Goal: Communication & Community: Answer question/provide support

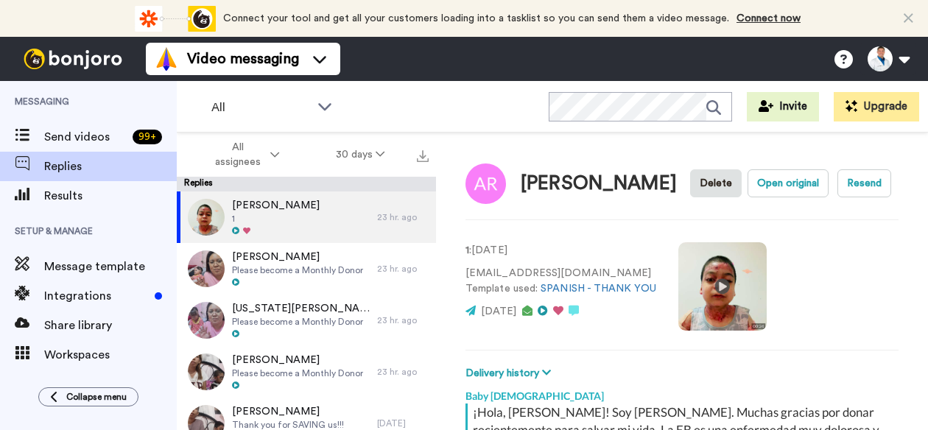
scroll to position [451, 0]
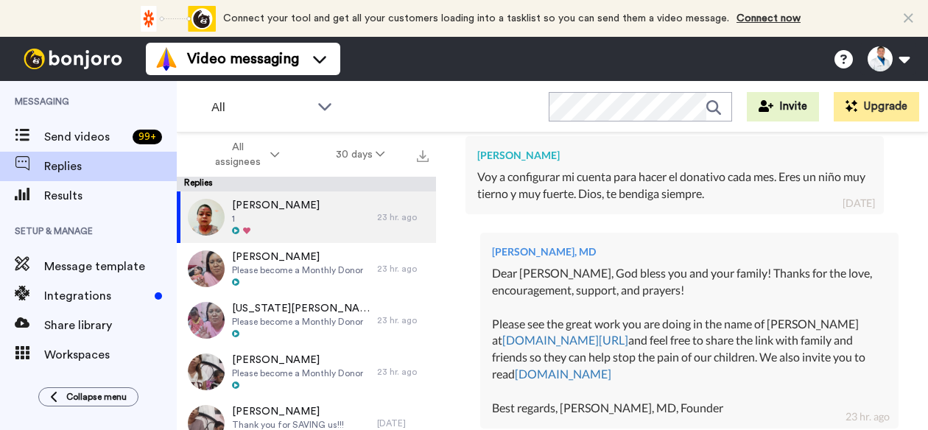
type textarea "x"
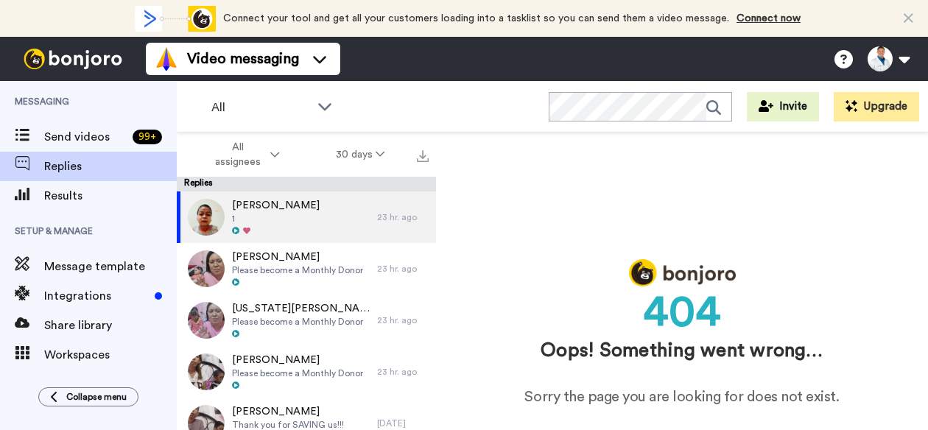
scroll to position [0, 0]
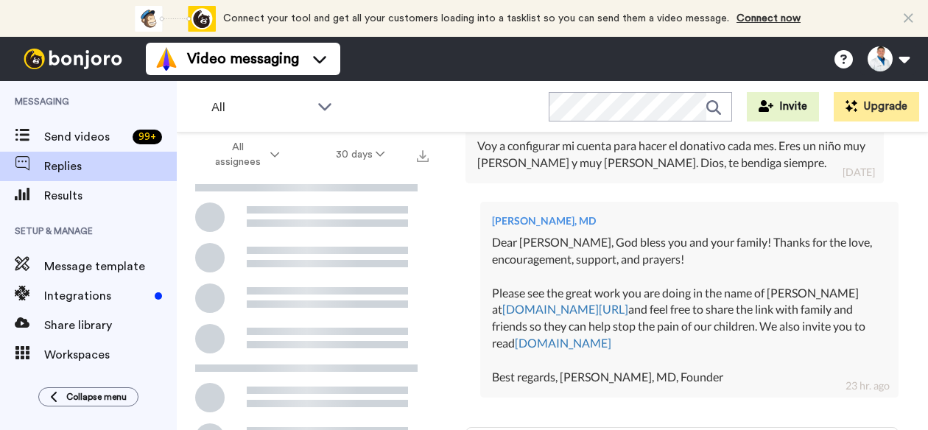
scroll to position [530, 0]
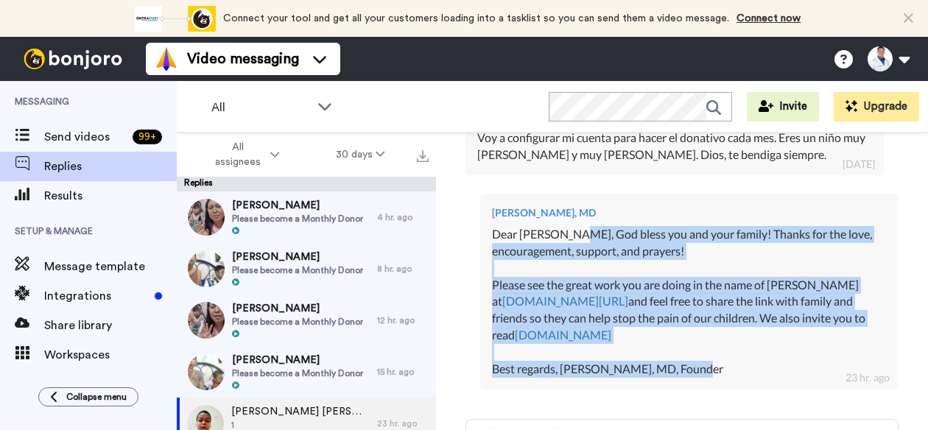
drag, startPoint x: 726, startPoint y: 350, endPoint x: 566, endPoint y: 219, distance: 207.4
click at [566, 226] on div "Dear Adriana, God bless you and your family! Thanks for the love, encouragement…" at bounding box center [689, 302] width 395 height 152
copy div "God bless you and your family! Thanks for the love, encouragement, support, and…"
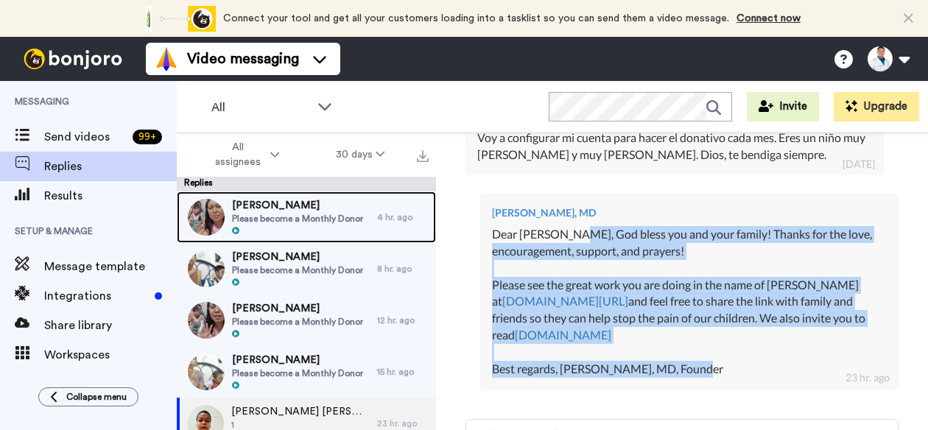
click at [346, 214] on span "Please become a Monthly Donor" at bounding box center [297, 219] width 131 height 12
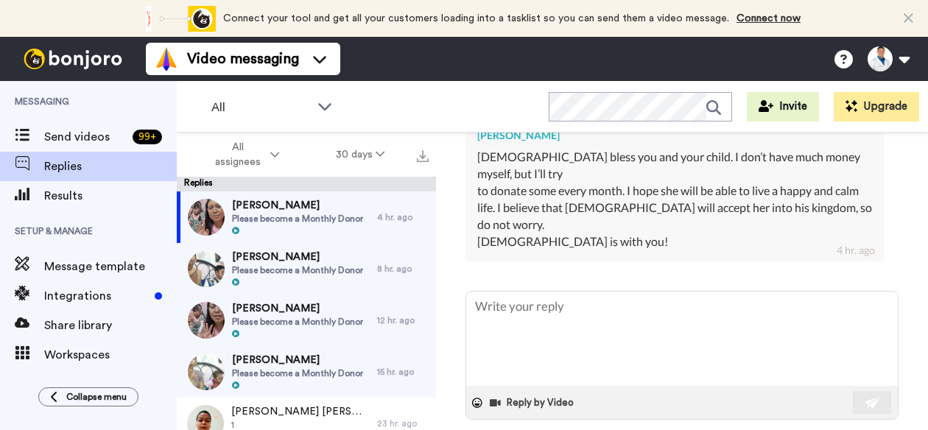
scroll to position [454, 0]
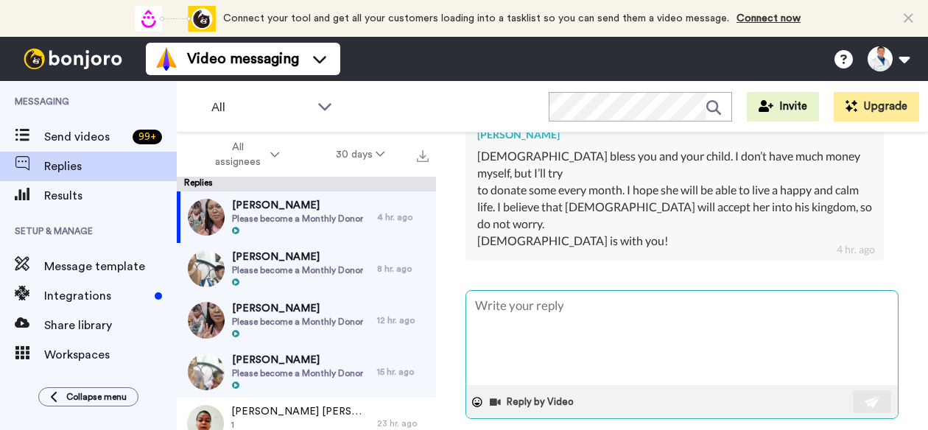
click at [553, 297] on textarea at bounding box center [682, 338] width 432 height 94
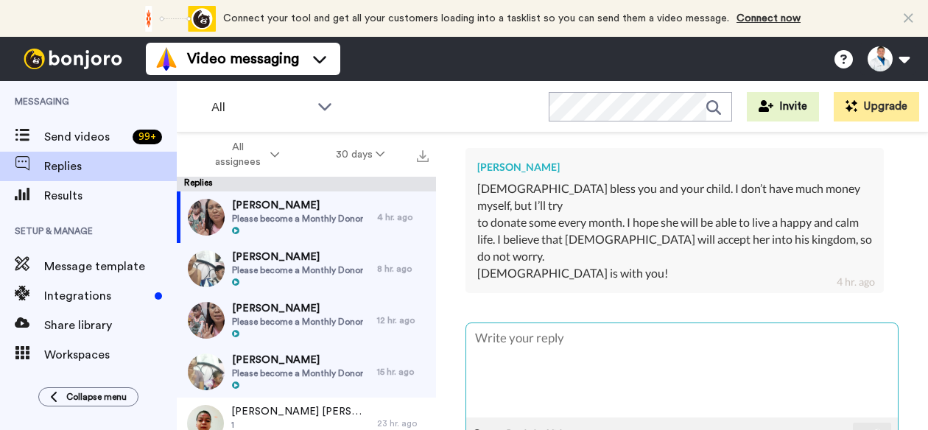
scroll to position [427, 0]
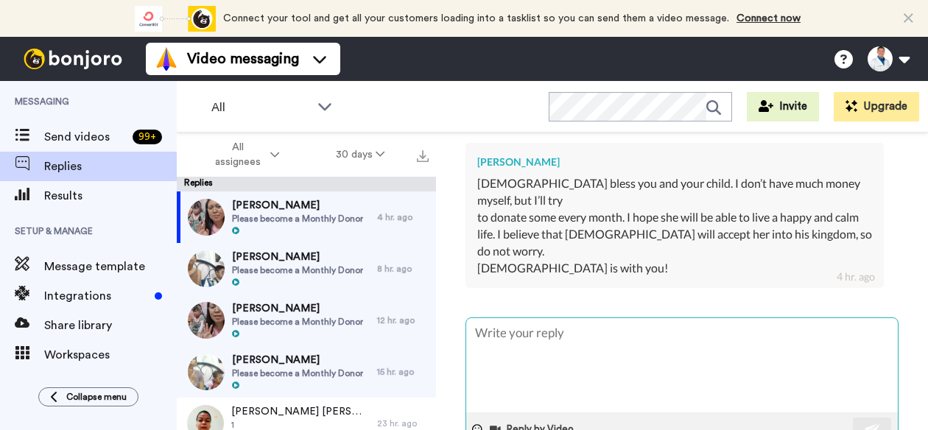
type textarea "x"
type textarea "E"
type textarea "x"
type textarea "El"
type textarea "x"
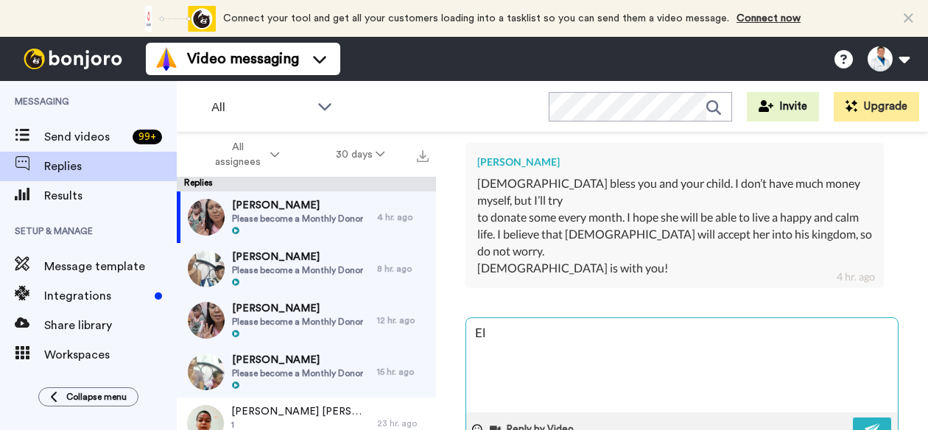
type textarea "Ell"
type textarea "x"
type textarea "El"
type textarea "x"
type textarea "Eli"
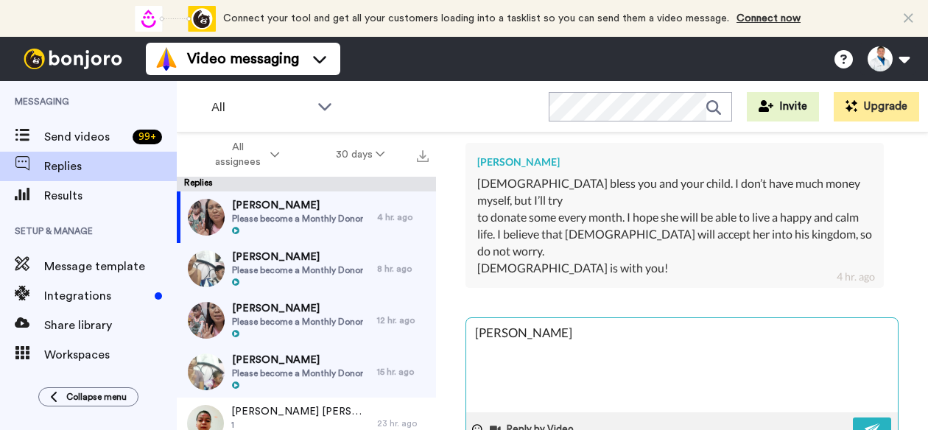
type textarea "x"
type textarea "Elia"
type textarea "x"
type textarea "Elias"
type textarea "x"
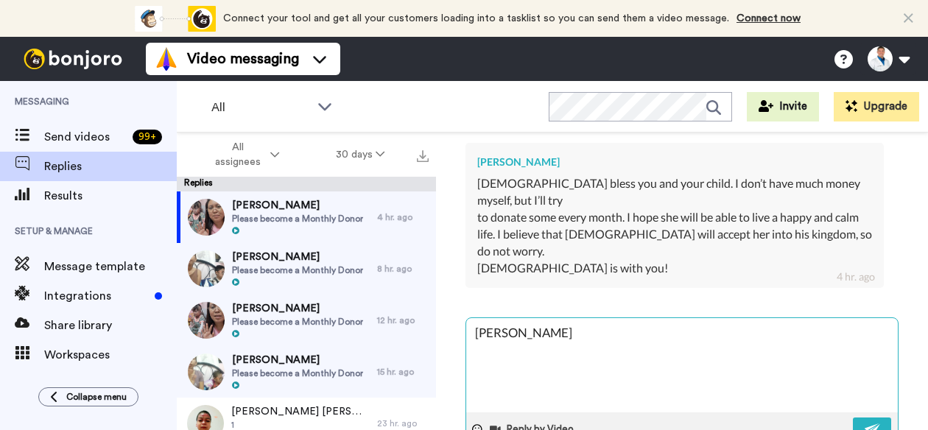
type textarea "Elia"
type textarea "x"
type textarea "Eli"
type textarea "x"
type textarea "El"
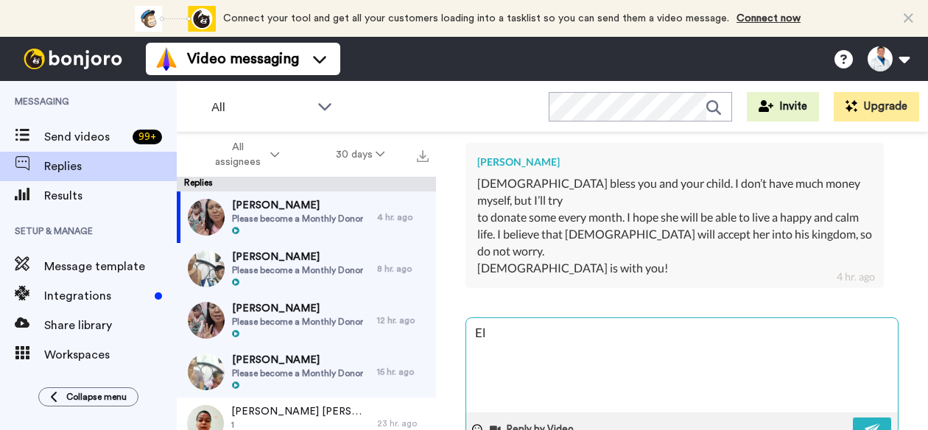
type textarea "x"
type textarea "E"
type textarea "x"
type textarea "D"
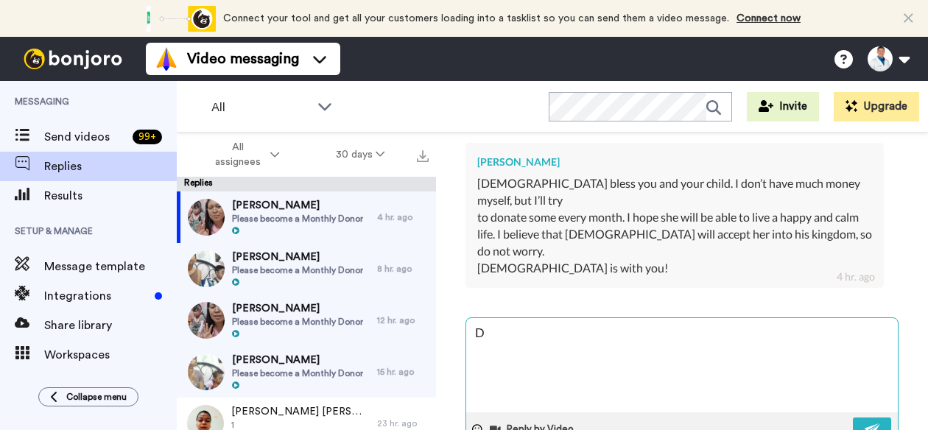
type textarea "x"
type textarea "De"
type textarea "x"
type textarea "Dea"
type textarea "x"
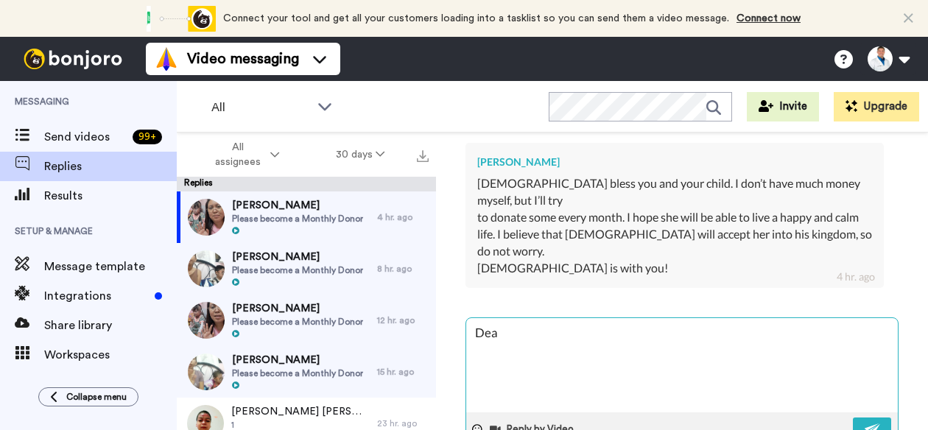
type textarea "Dear"
type textarea "x"
type textarea "Dear"
type textarea "x"
type textarea "Dear E"
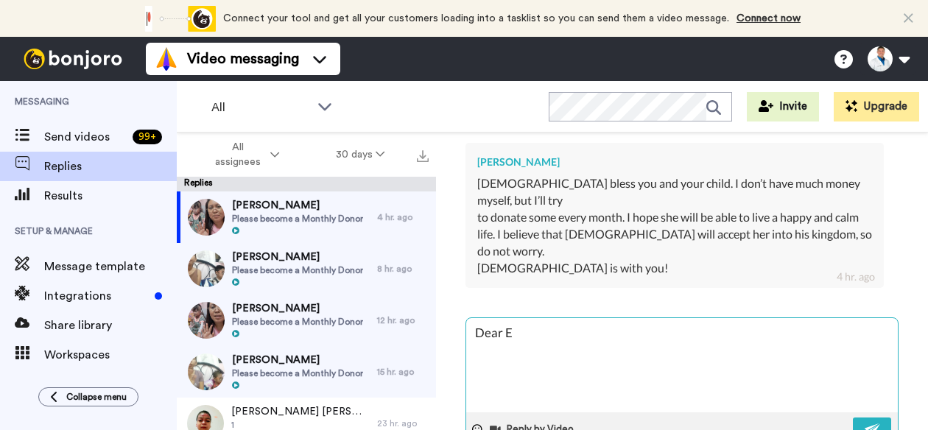
type textarea "x"
type textarea "Dear El"
type textarea "x"
type textarea "Dear Eli"
type textarea "x"
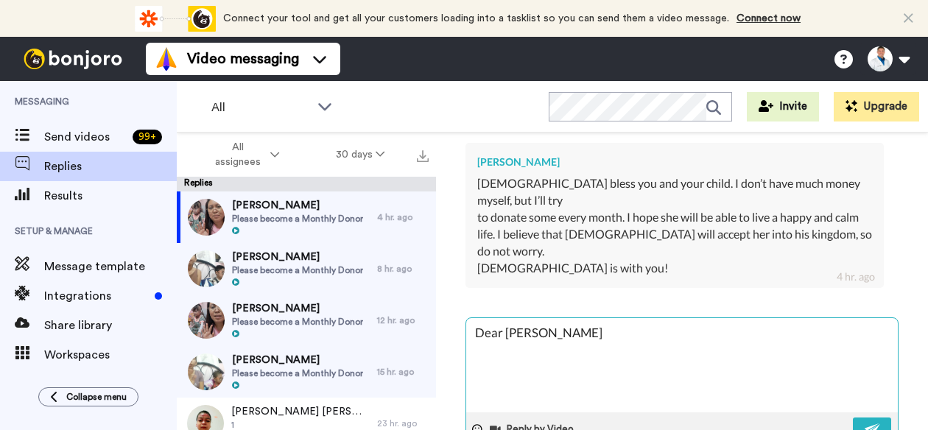
type textarea "Dear Elia"
type textarea "x"
type textarea "Dear Elias"
type textarea "x"
type textarea "Dear Elias,"
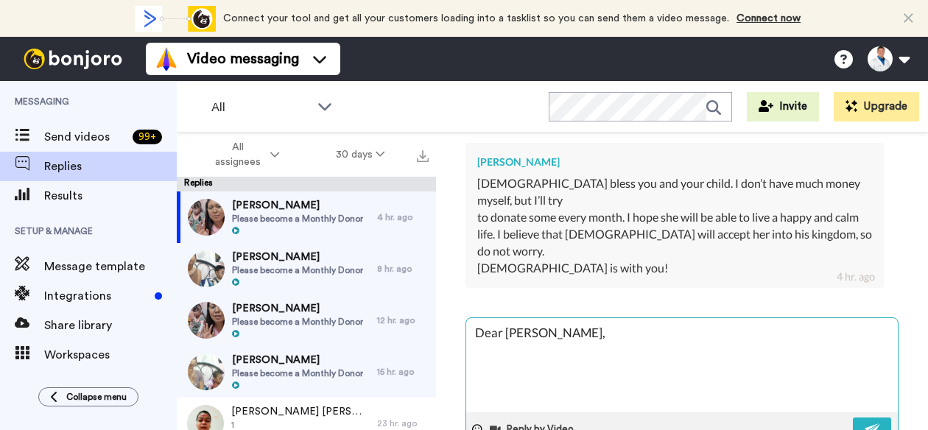
type textarea "x"
type textarea "Dear Elias,"
type textarea "x"
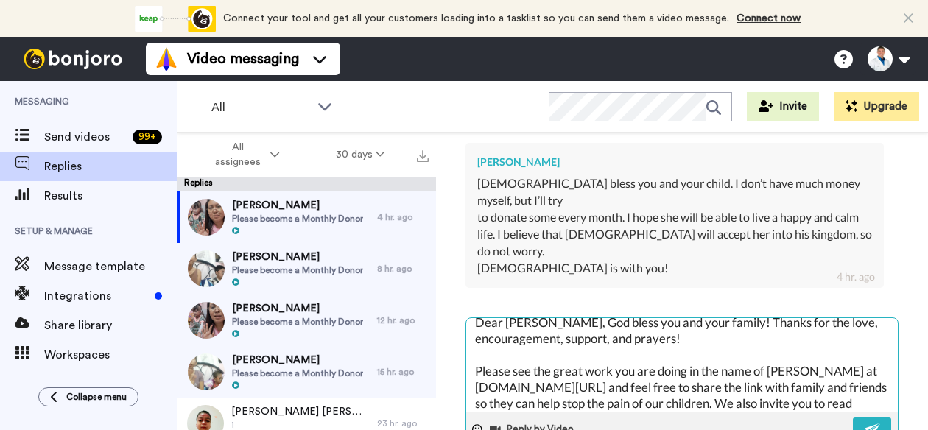
scroll to position [0, 0]
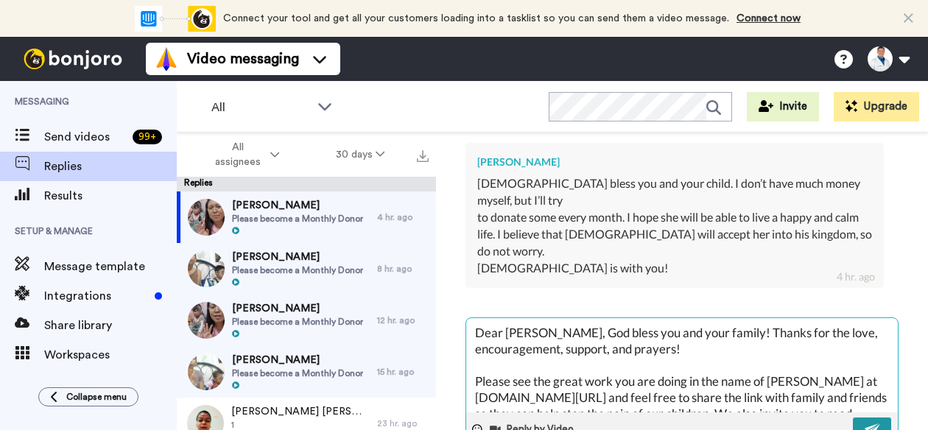
type textarea "Dear Elias, God bless you and your family! Thanks for the love, encouragement, …"
click at [865, 424] on img at bounding box center [873, 430] width 16 height 12
type textarea "x"
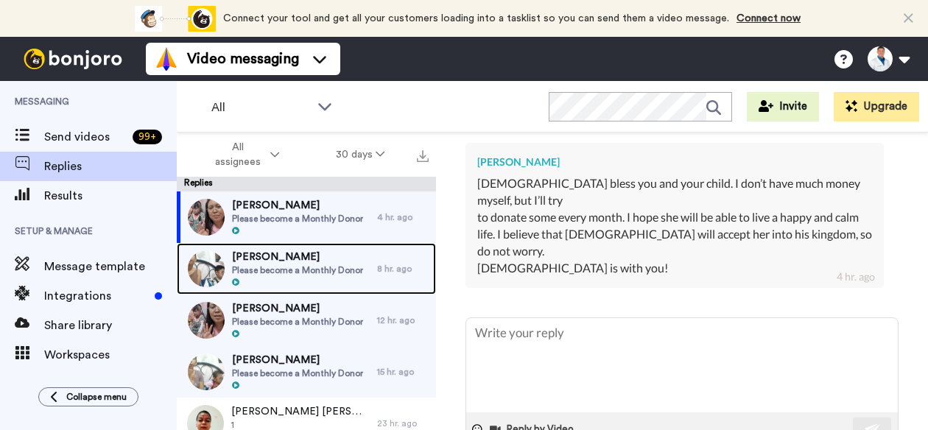
click at [274, 269] on span "Please become a Monthly Donor" at bounding box center [297, 271] width 131 height 12
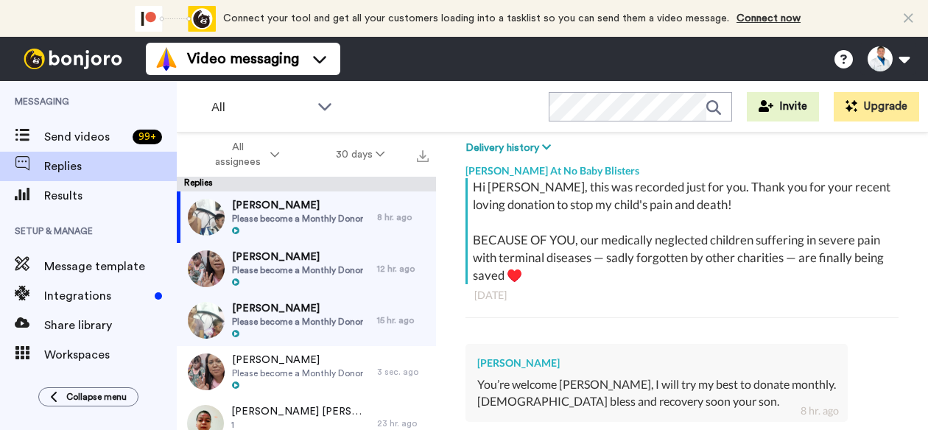
scroll to position [410, 0]
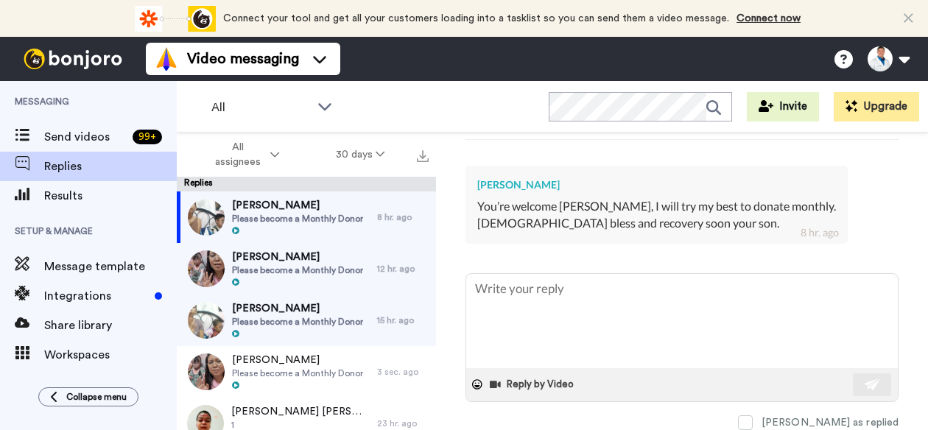
type textarea "x"
type textarea "D"
type textarea "x"
type textarea "De"
type textarea "x"
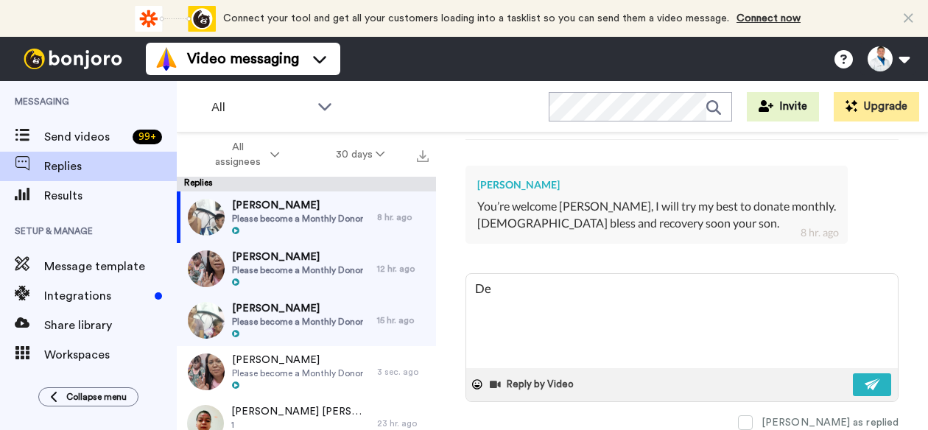
type textarea "Dea"
type textarea "x"
type textarea "Dear"
type textarea "x"
type textarea "Dear"
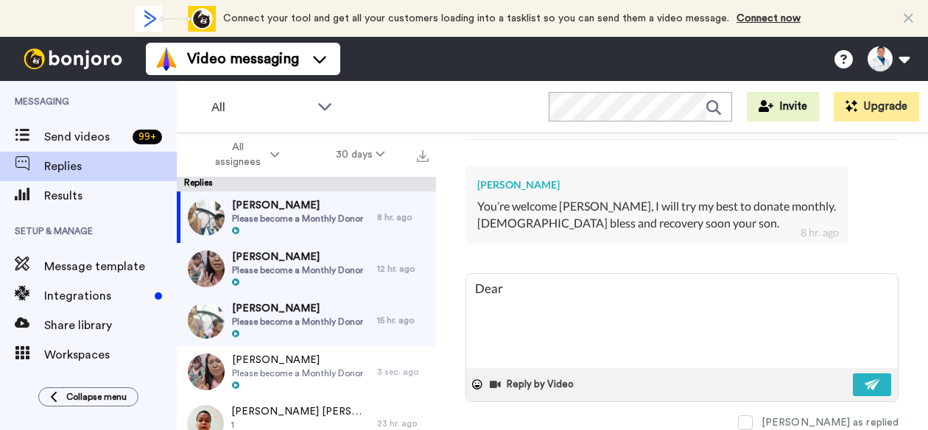
type textarea "x"
type textarea "Dear A"
type textarea "x"
type textarea "Dear Ay"
type textarea "x"
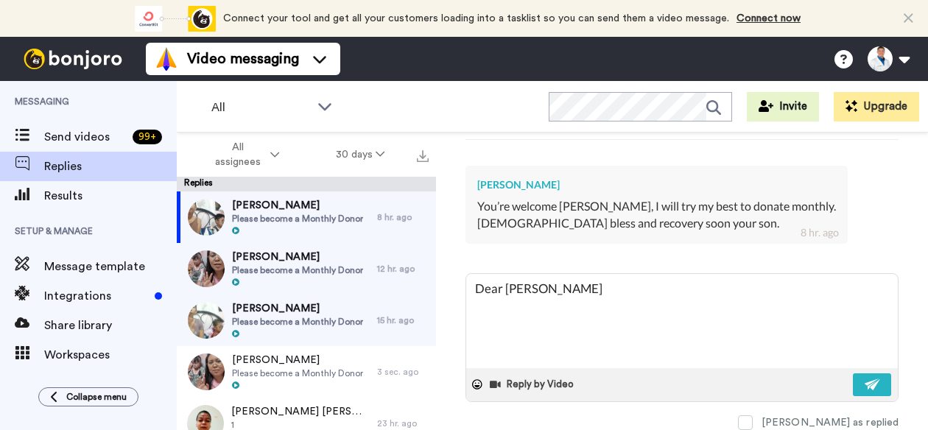
type textarea "Dear Aye"
type textarea "x"
type textarea "Dear Aye,"
type textarea "x"
type textarea "Dear Aye,"
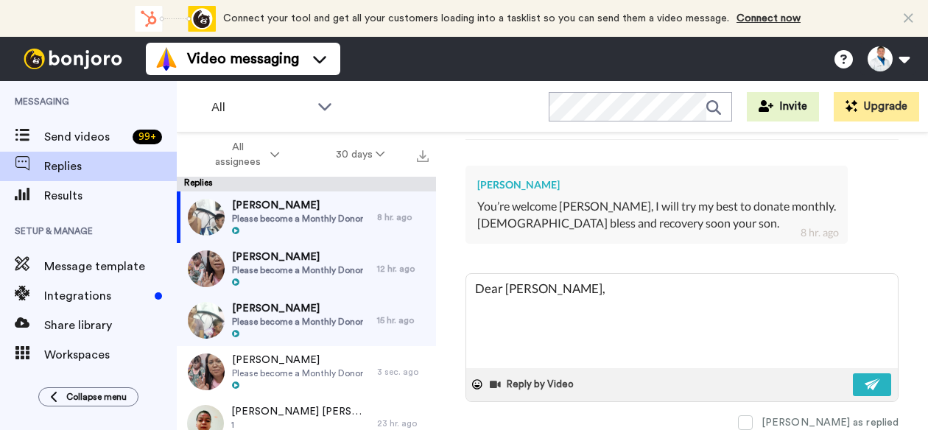
type textarea "x"
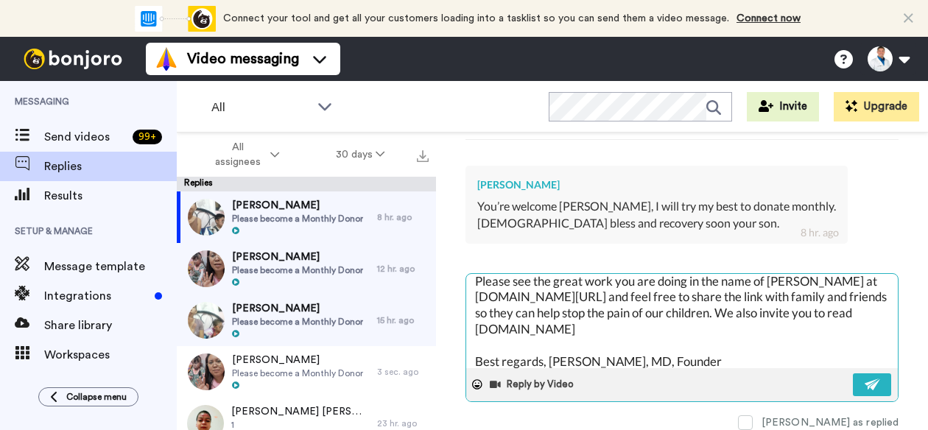
scroll to position [0, 0]
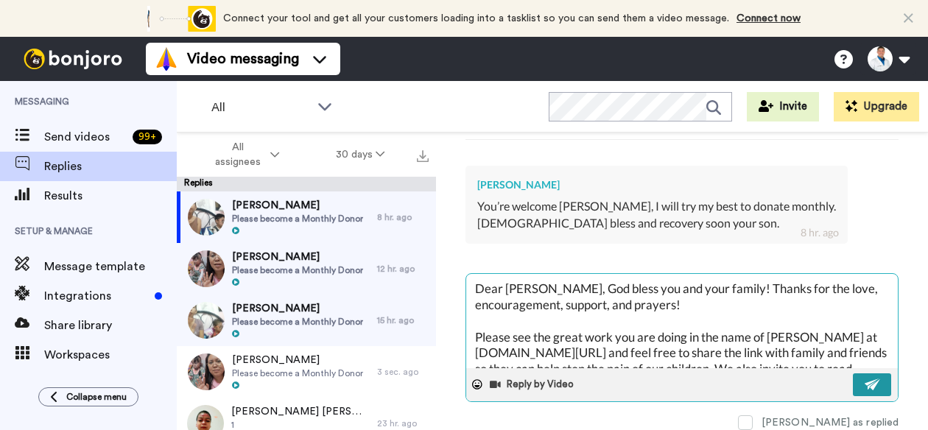
type textarea "Dear Aye, God bless you and your family! Thanks for the love, encouragement, su…"
click at [865, 379] on img at bounding box center [873, 385] width 16 height 12
type textarea "x"
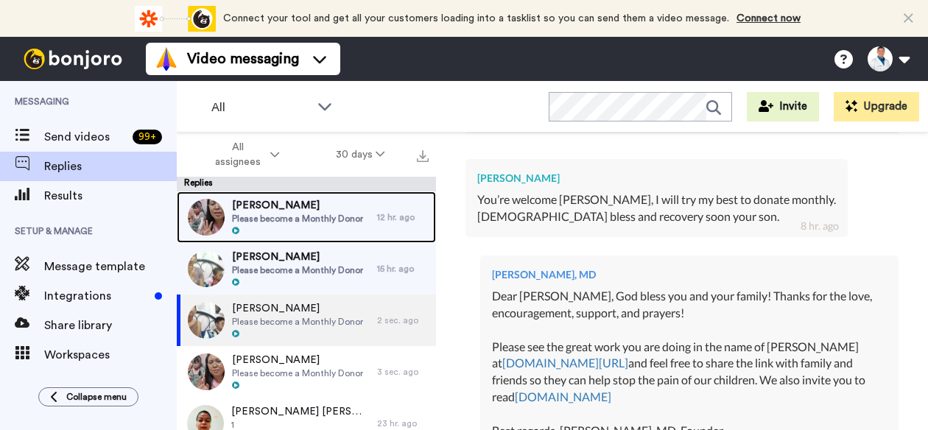
click at [339, 210] on span "Kimberly Fuller" at bounding box center [297, 205] width 131 height 15
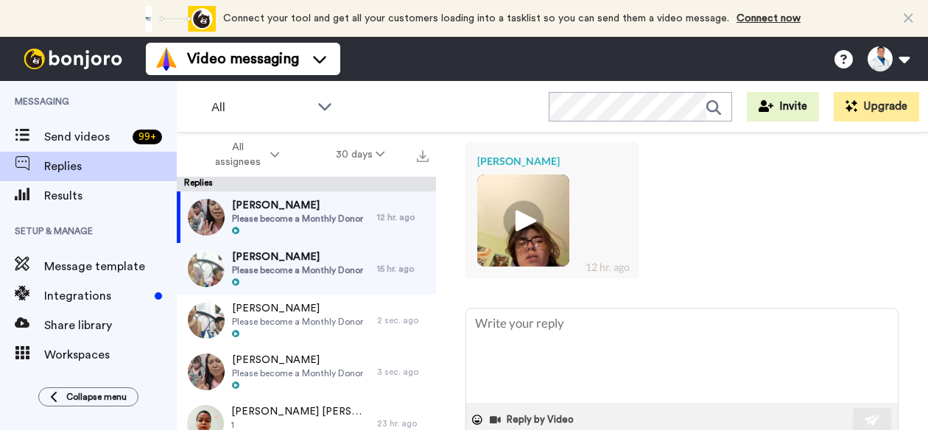
scroll to position [429, 0]
click at [528, 217] on img at bounding box center [523, 219] width 41 height 41
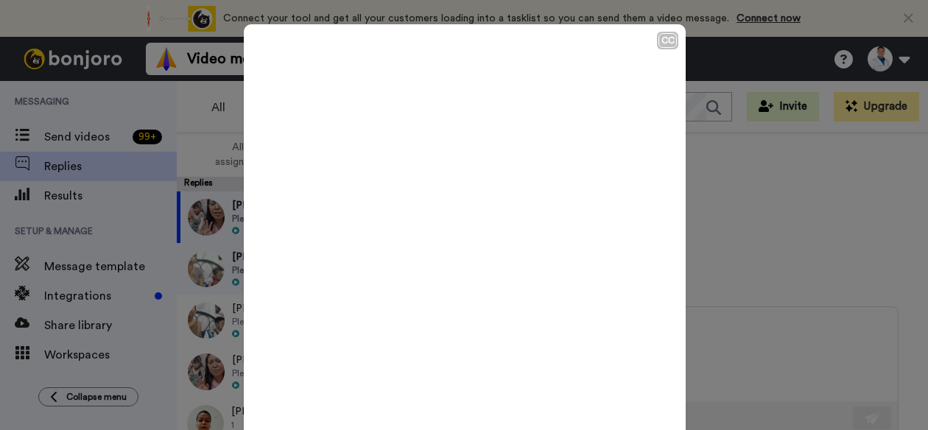
click at [460, 250] on icon "Play/Pause" at bounding box center [465, 248] width 39 height 70
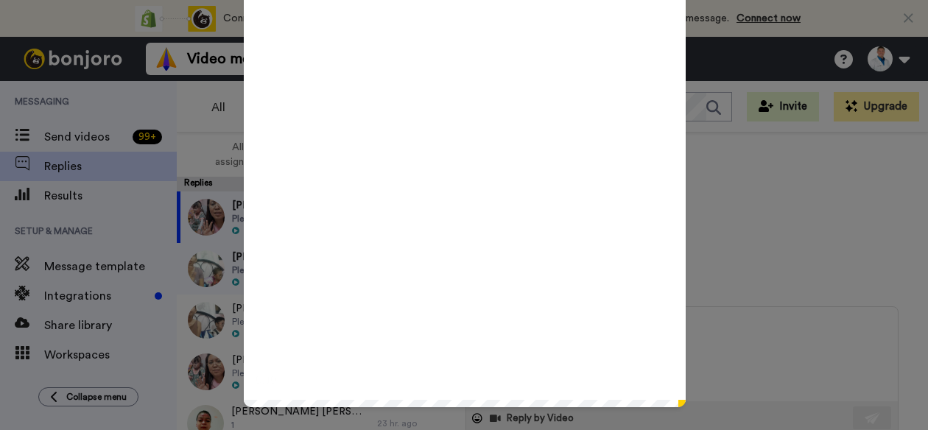
click at [813, 263] on div "CC Play/Pause 0:10 / 0:44" at bounding box center [464, 215] width 928 height 430
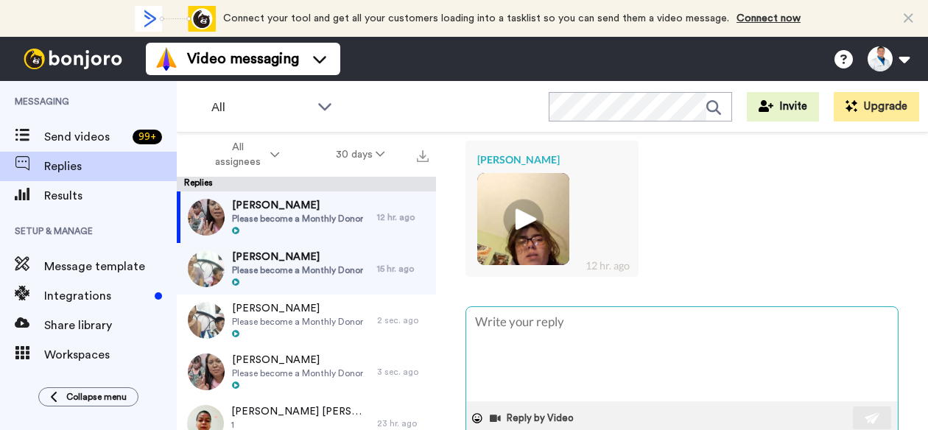
click at [585, 323] on textarea at bounding box center [682, 354] width 432 height 94
type textarea "x"
type textarea "D"
type textarea "x"
type textarea "De"
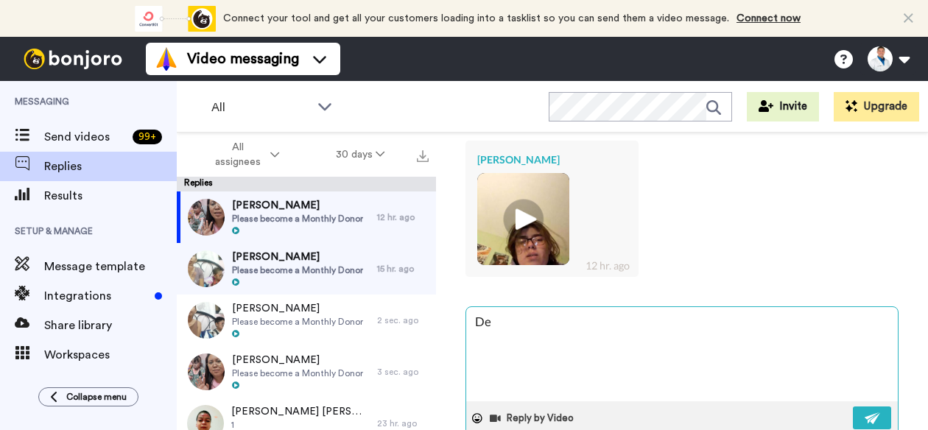
type textarea "x"
type textarea "Der"
type textarea "x"
type textarea "Dera"
type textarea "x"
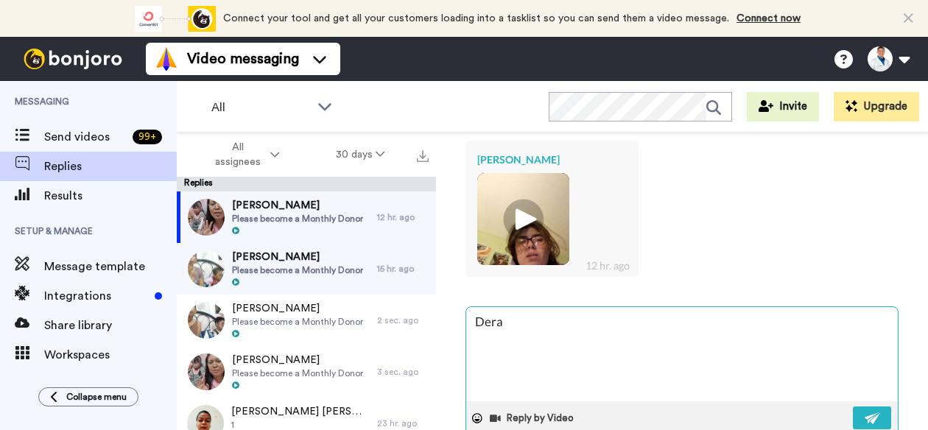
type textarea "Dera"
type textarea "x"
type textarea "Dera"
type textarea "x"
type textarea "Der"
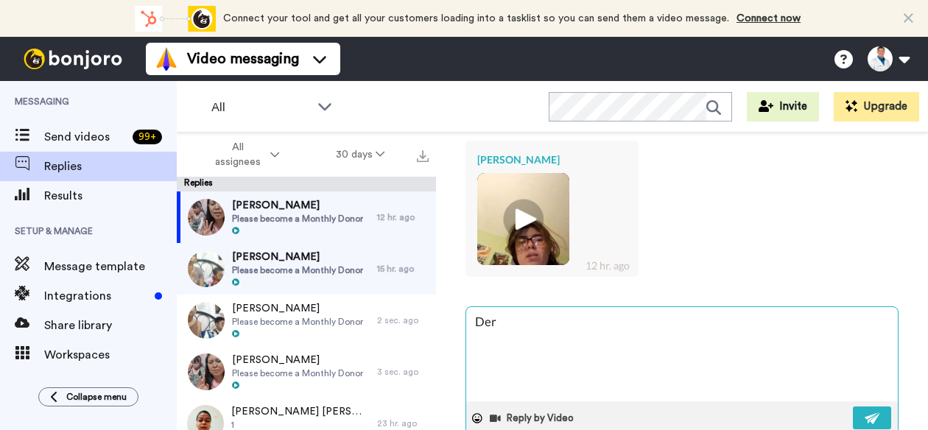
type textarea "x"
type textarea "De"
type textarea "x"
type textarea "Dea"
type textarea "x"
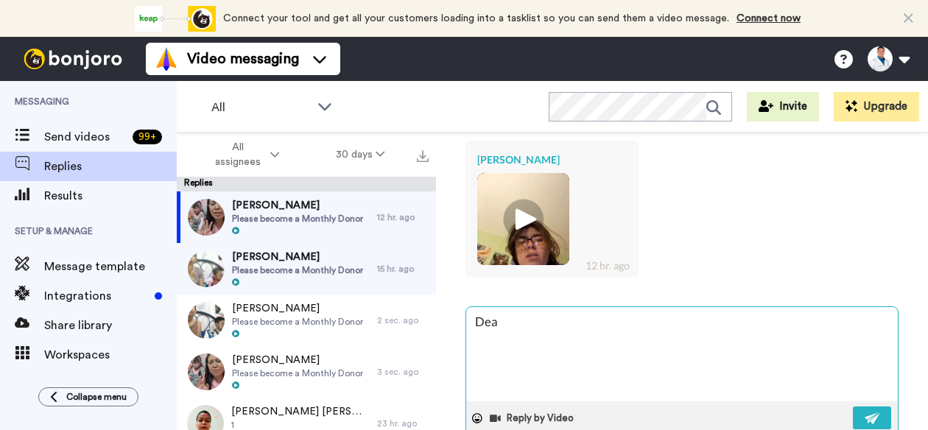
type textarea "Dear"
type textarea "x"
type textarea "Dear"
type textarea "x"
type textarea "Dear K"
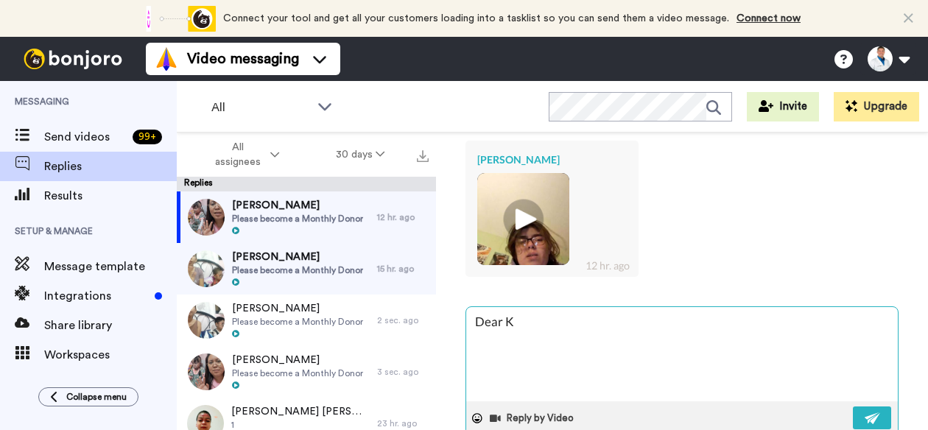
type textarea "x"
type textarea "Dear Ki"
type textarea "x"
type textarea "Dear Kim"
type textarea "x"
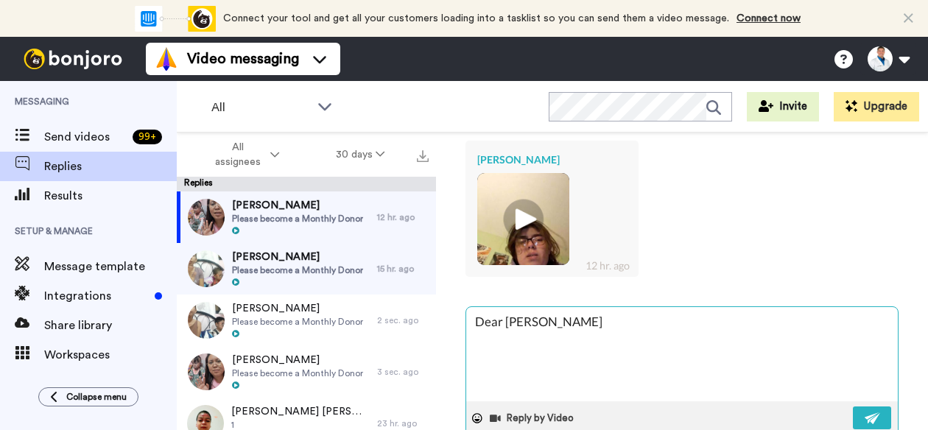
type textarea "Dear Kimb"
type textarea "x"
type textarea "Dear Kimbe"
type textarea "x"
type textarea "Dear Kimber"
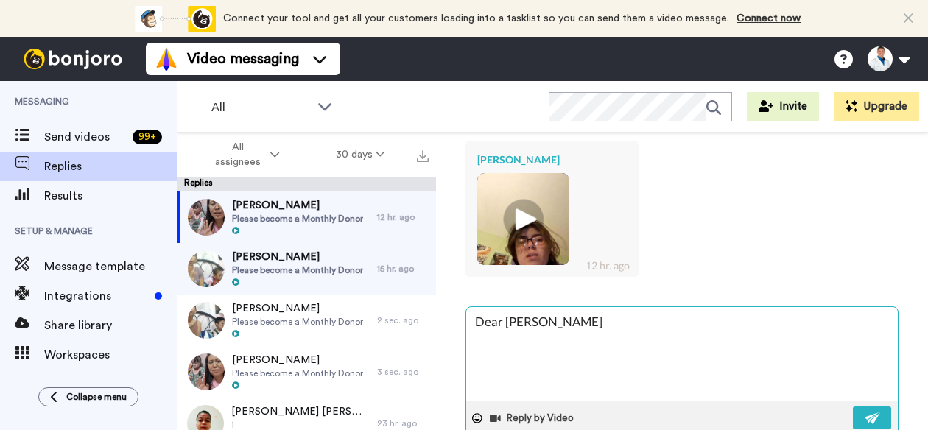
type textarea "x"
type textarea "Dear Kimberl"
type textarea "x"
type textarea "Dear Kimberly"
type textarea "x"
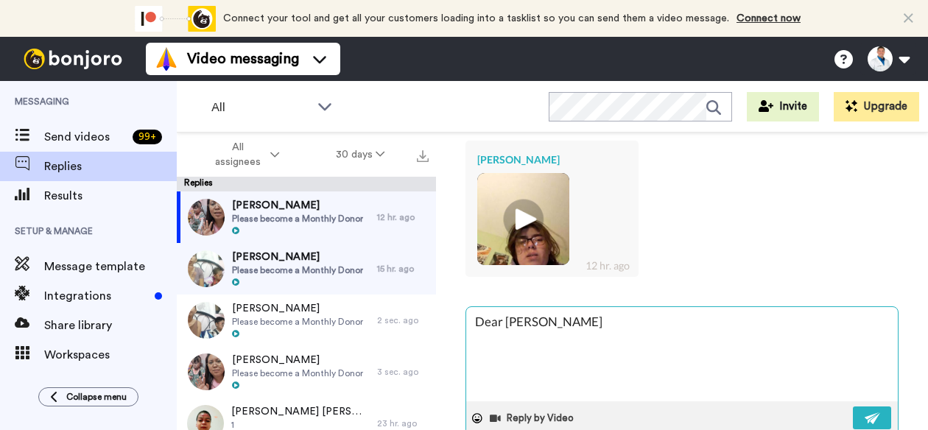
type textarea "Dear Kimberly,"
type textarea "x"
type textarea "Dear Kimberly,"
paste textarea "God bless you and your family! Thanks for the love, encouragement, support, and…"
type textarea "x"
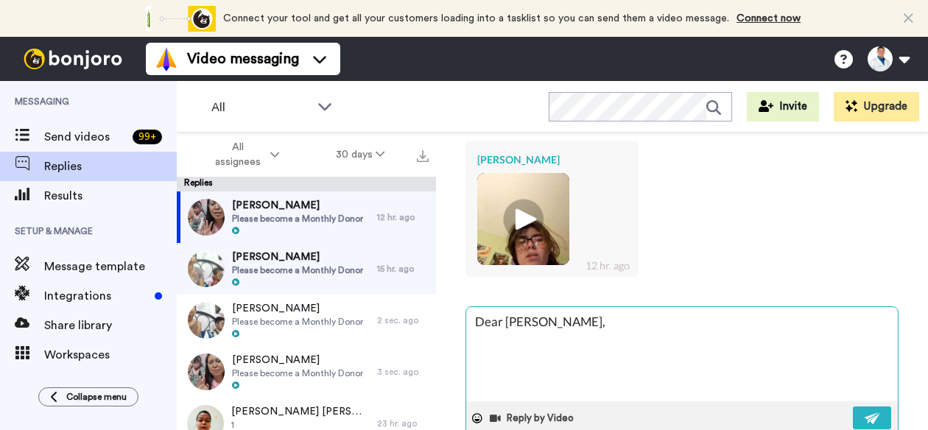
type textarea "Dear Kimberly, God bless you and your family! Thanks for the love, encouragemen…"
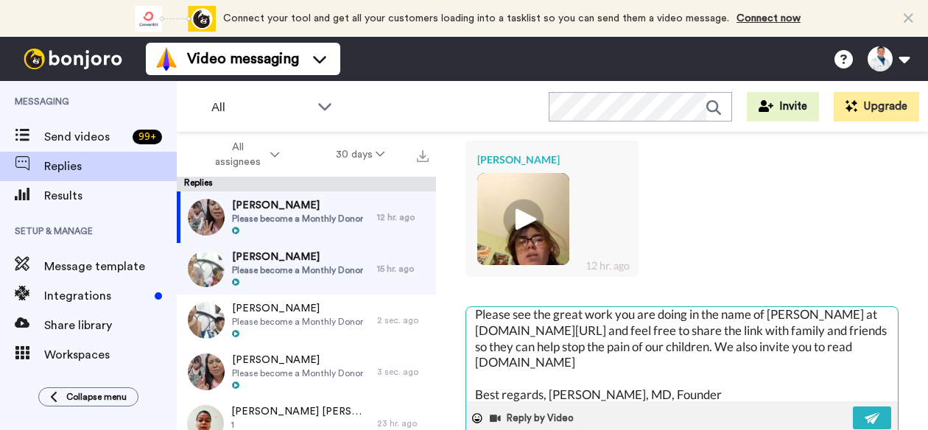
scroll to position [0, 0]
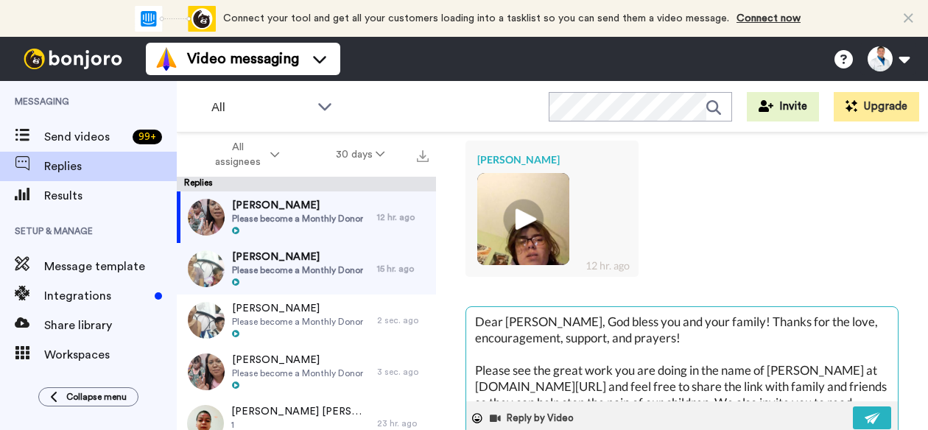
click at [803, 323] on textarea "Dear Kimberly, God bless you and your family! Thanks for the love, encouragemen…" at bounding box center [682, 354] width 432 height 94
type textarea "x"
type textarea "Dear Kimberly, God bless you and your family! Thanks for the love, encouragemen…"
type textarea "x"
type textarea "Dear Kimberly, God bless you and your family! Thanks for the g love, encouragem…"
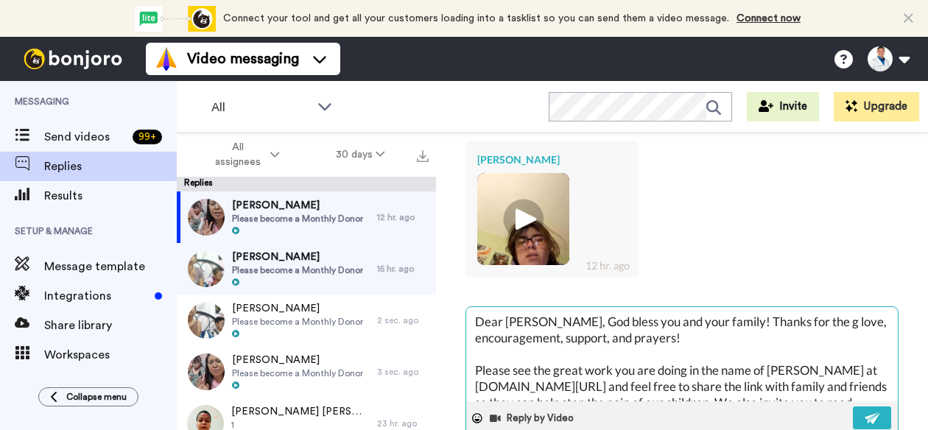
type textarea "x"
type textarea "Dear Kimberly, God bless you and your family! Thanks for the gr love, encourage…"
type textarea "x"
type textarea "Dear Kimberly, God bless you and your family! Thanks for the gre love, encourag…"
type textarea "x"
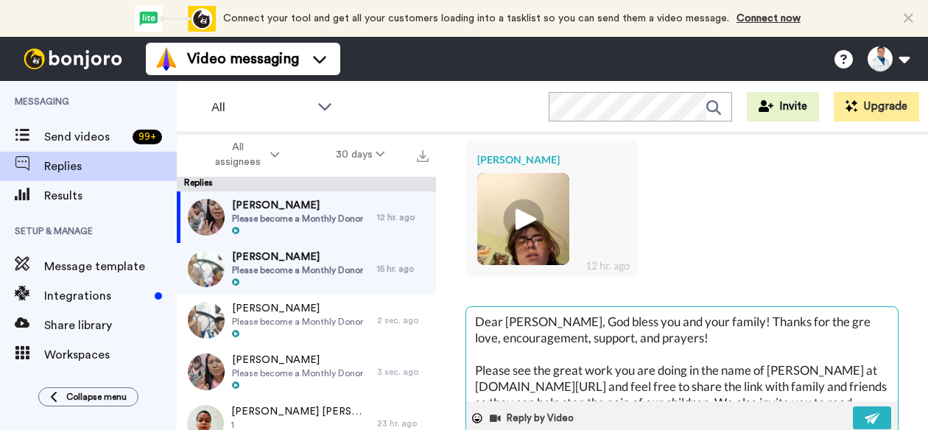
type textarea "Dear Kimberly, God bless you and your family! Thanks for the grea love, encoura…"
type textarea "x"
type textarea "Dear Kimberly, God bless you and your family! Thanks for the great love, encour…"
type textarea "x"
type textarea "Dear Kimberly, God bless you and your family! Thanks for the great love, encour…"
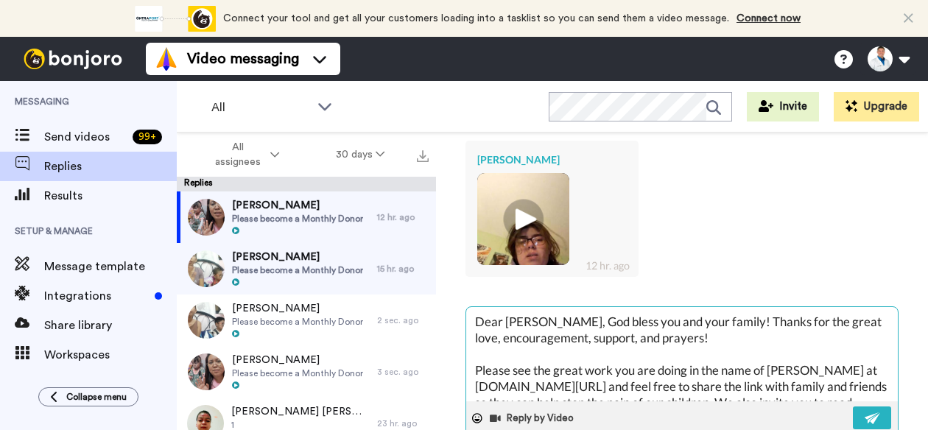
type textarea "x"
type textarea "Dear Kimberly, God bless you and your family! Thanks for the great v love, enco…"
type textarea "x"
type textarea "Dear Kimberly, God bless you and your family! Thanks for the great vi love, enc…"
type textarea "x"
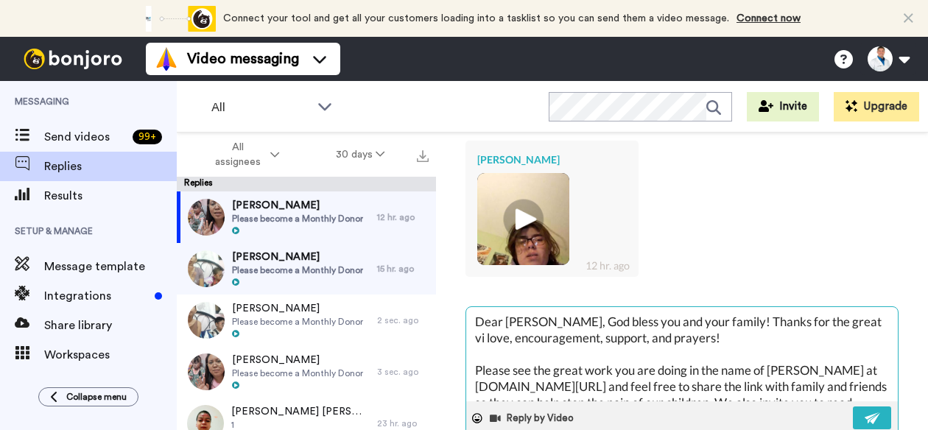
type textarea "Dear Kimberly, God bless you and your family! Thanks for the great vid love, en…"
type textarea "x"
type textarea "Dear Kimberly, God bless you and your family! Thanks for the great vide love, e…"
type textarea "x"
type textarea "Dear Kimberly, God bless you and your family! Thanks for the great video love, …"
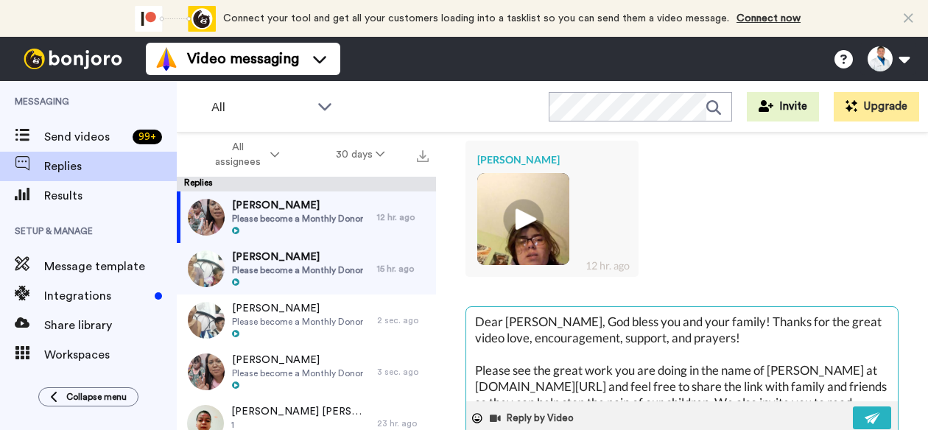
type textarea "x"
type textarea "Dear Kimberly, God bless you and your family! Thanks for the great videom love,…"
type textarea "x"
type textarea "Dear Kimberly, God bless you and your family! Thanks for the great videom love,…"
type textarea "x"
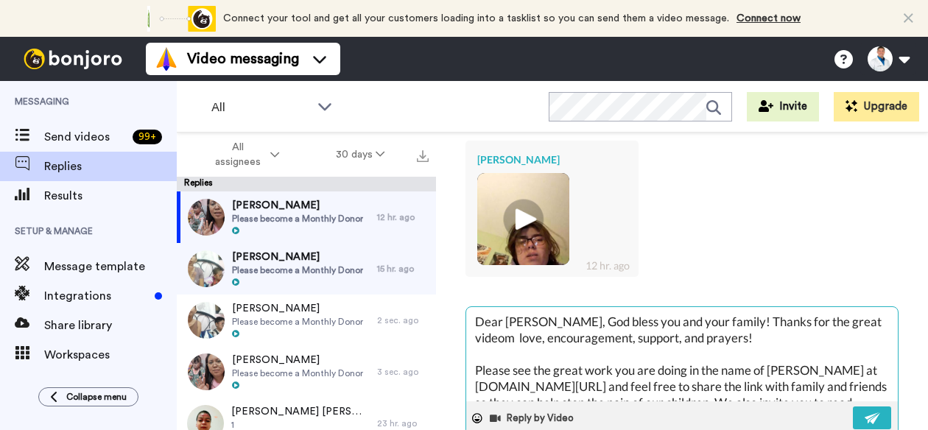
type textarea "Dear Kimberly, God bless you and your family! Thanks for the great videom love,…"
type textarea "x"
type textarea "Dear Kimberly, God bless you and your family! Thanks for the great video love, …"
type textarea "x"
type textarea "Dear Kimberly, God bless you and your family! Thanks for the great vide love, e…"
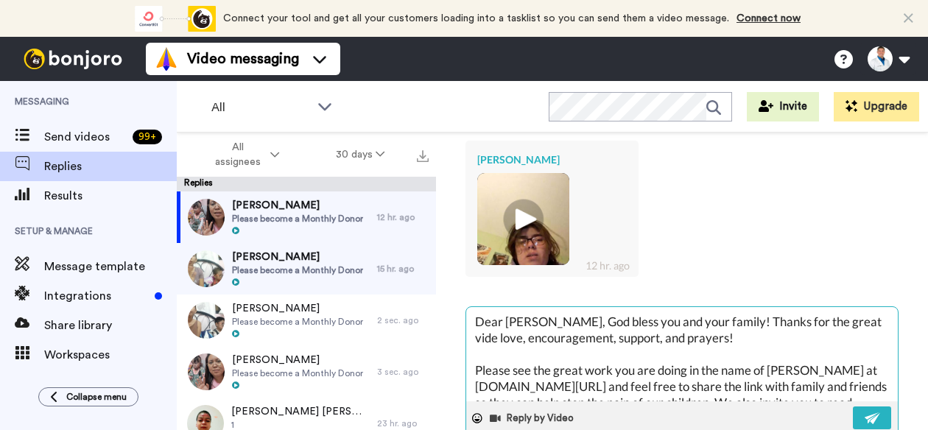
type textarea "x"
type textarea "Dear Kimberly, God bless you and your family! Thanks for the great video love, …"
type textarea "x"
type textarea "Dear Kimberly, God bless you and your family! Thanks for the great video, love,…"
type textarea "x"
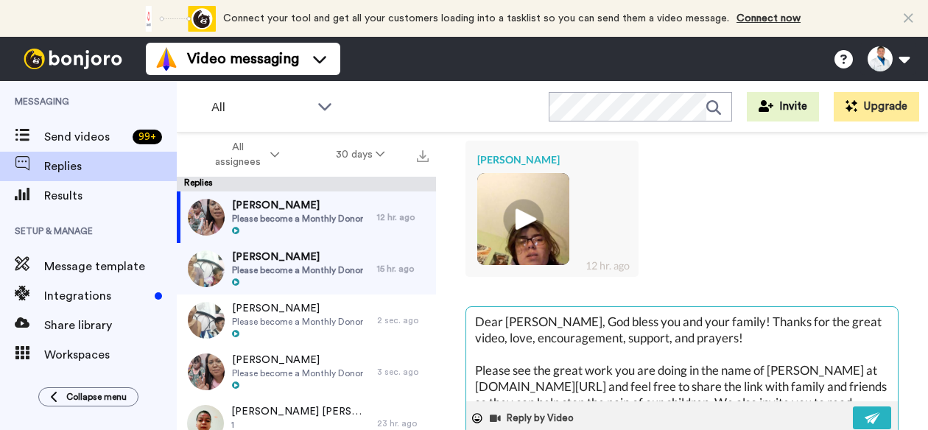
type textarea "Dear Kimberly, God bless you and your family! Thanks for the great video, love,…"
type textarea "x"
type textarea "Dear Kimberly, God bless you and your family! Thanks for the great video, t lov…"
type textarea "x"
type textarea "Dear Kimberly, God bless you and your family! Thanks for the great video, th lo…"
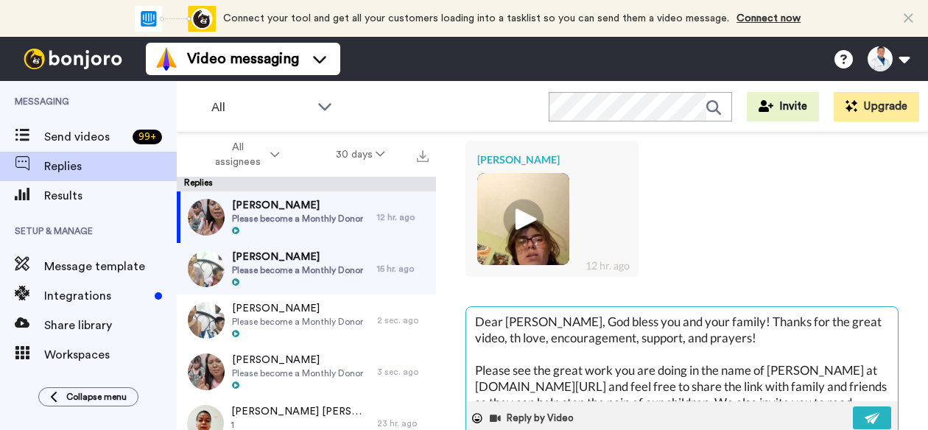
type textarea "x"
type textarea "Dear Kimberly, God bless you and your family! Thanks for the great video, the l…"
click at [865, 414] on img at bounding box center [873, 419] width 16 height 12
type textarea "x"
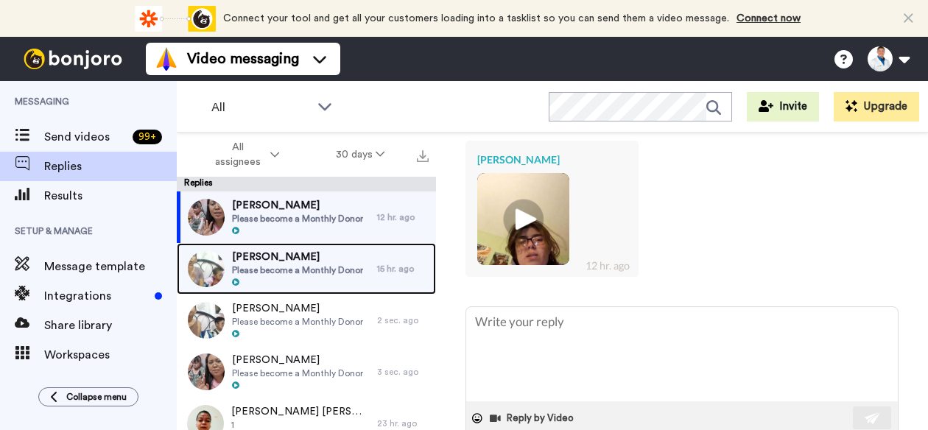
click at [292, 262] on span "Rony Martinez" at bounding box center [297, 257] width 131 height 15
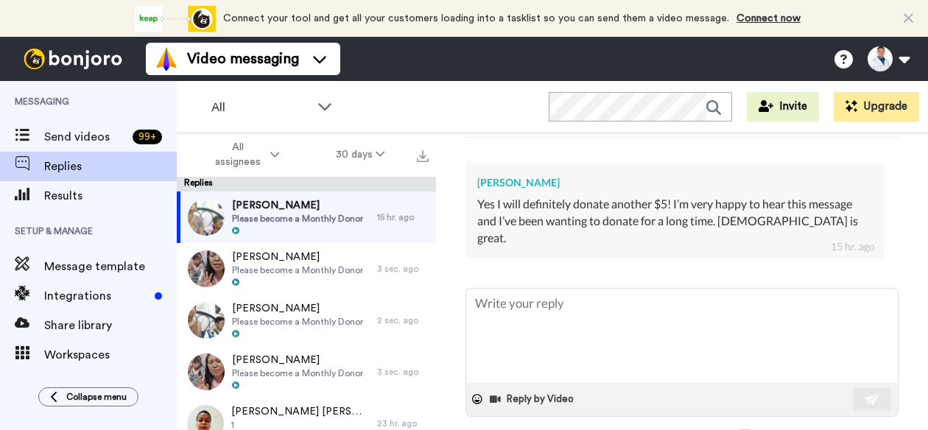
scroll to position [410, 0]
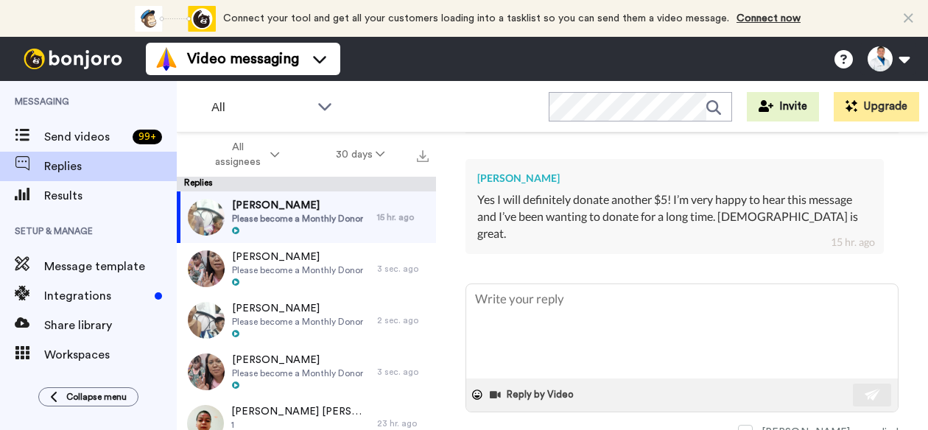
type textarea "x"
type textarea "D"
type textarea "x"
type textarea "De"
type textarea "x"
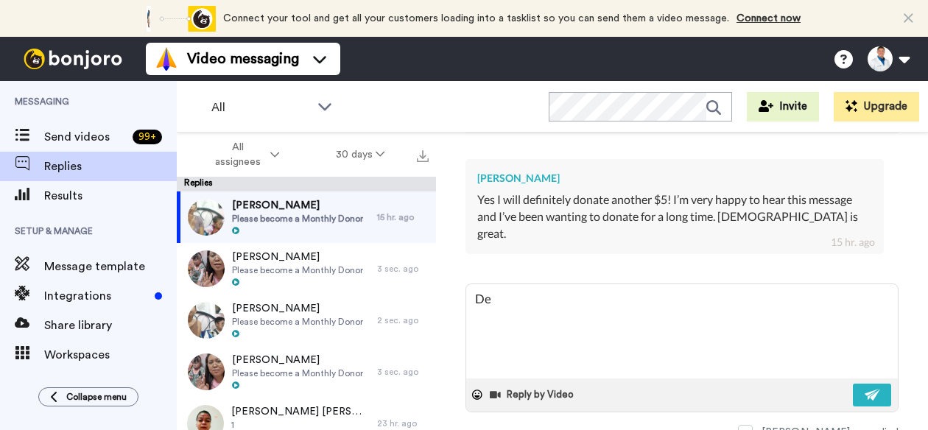
type textarea "Dea"
type textarea "x"
type textarea "Dear"
type textarea "x"
type textarea "Dear"
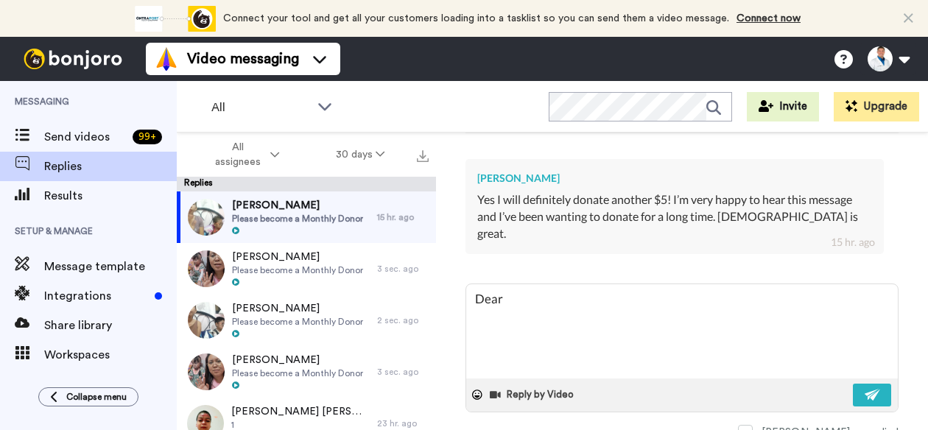
type textarea "x"
type textarea "Dear R"
type textarea "x"
type textarea "Dear Ro"
type textarea "x"
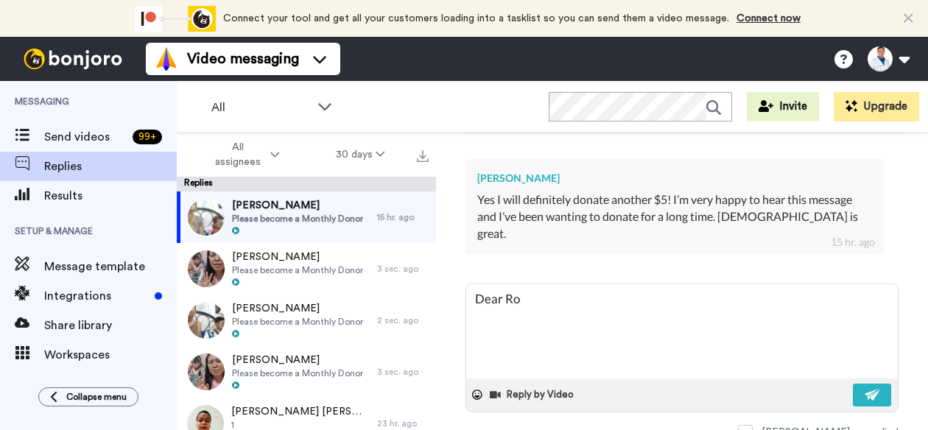
type textarea "Dear Ron"
type textarea "x"
type textarea "Dear Rony"
type textarea "x"
type textarea "Dear Rony,"
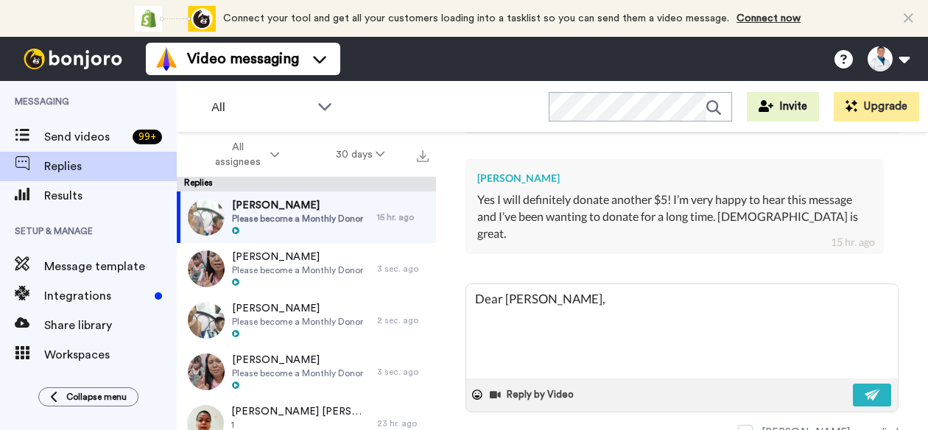
type textarea "x"
type textarea "Dear Rony,"
type textarea "x"
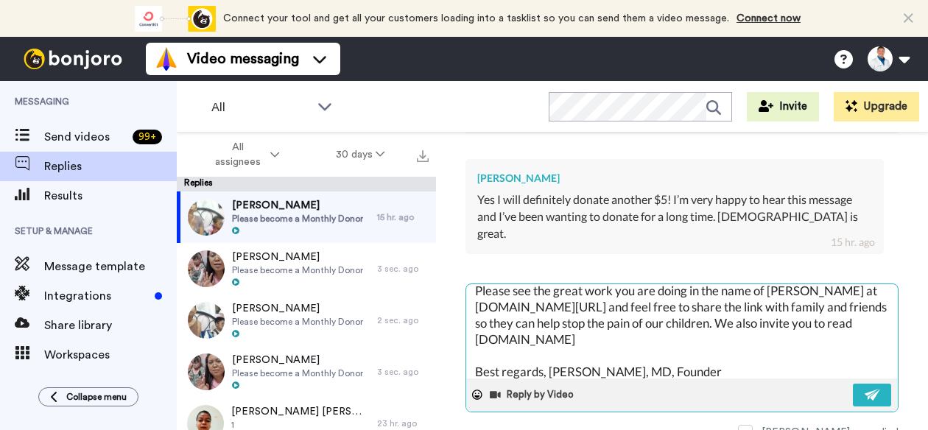
scroll to position [0, 0]
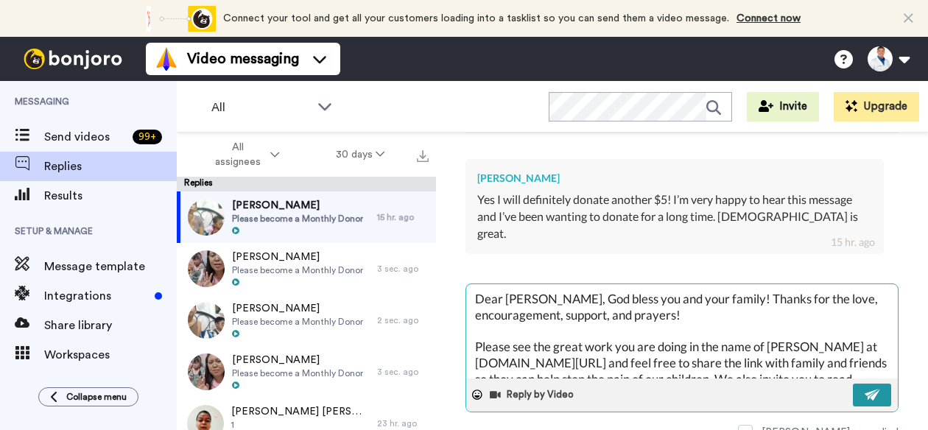
type textarea "Dear Rony, God bless you and your family! Thanks for the love, encouragement, s…"
click at [853, 384] on button at bounding box center [872, 395] width 38 height 23
type textarea "x"
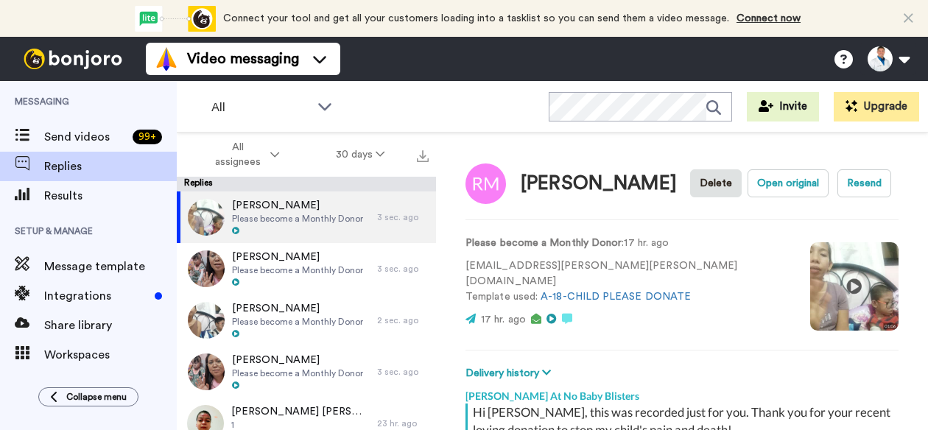
type textarea "x"
